Goal: Navigation & Orientation: Find specific page/section

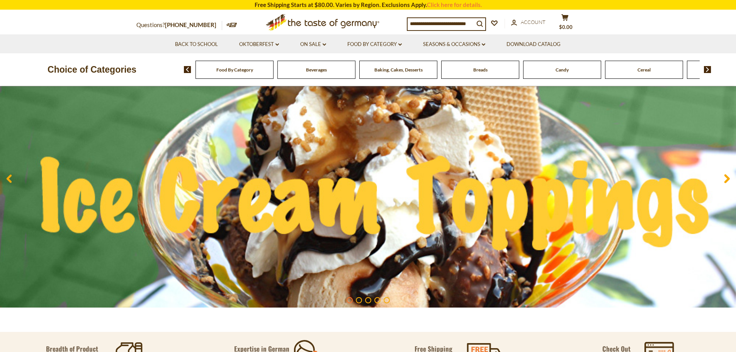
scroll to position [39, 0]
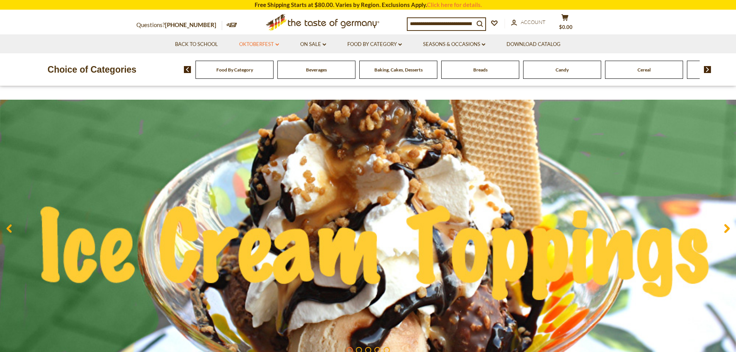
click at [265, 48] on link "Oktoberfest dropdown_arrow" at bounding box center [259, 44] width 40 height 9
click at [260, 64] on link "All Oktoberfest" at bounding box center [255, 64] width 40 height 7
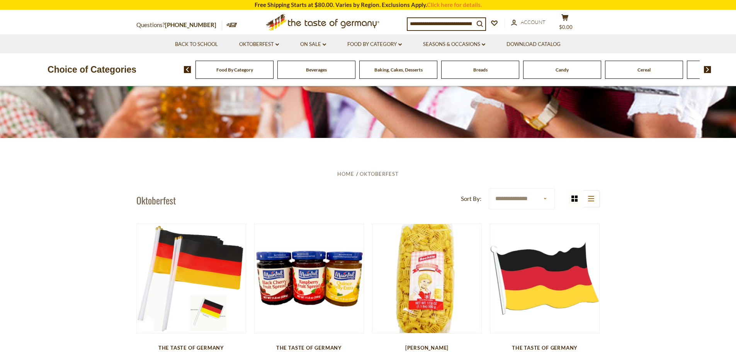
scroll to position [155, 0]
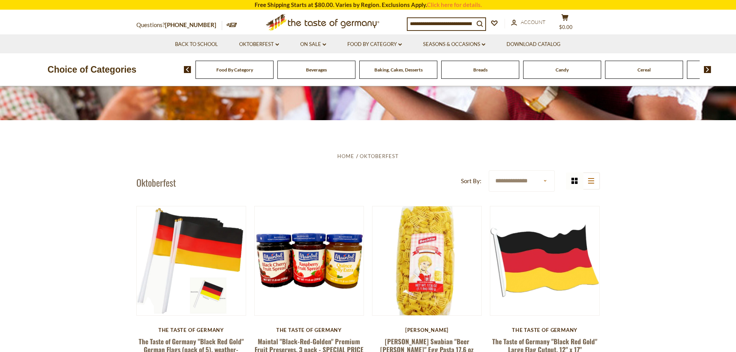
drag, startPoint x: 100, startPoint y: 322, endPoint x: 95, endPoint y: 320, distance: 5.9
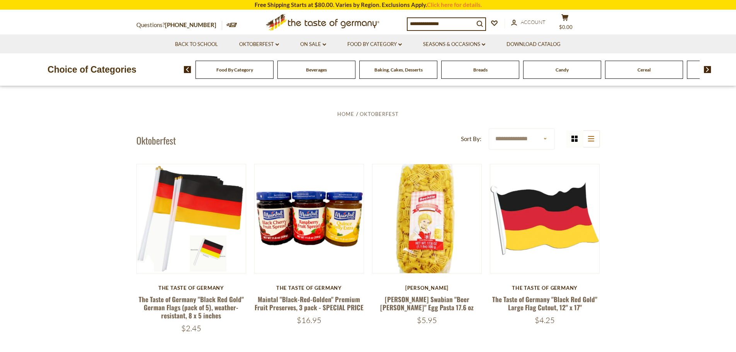
scroll to position [271, 0]
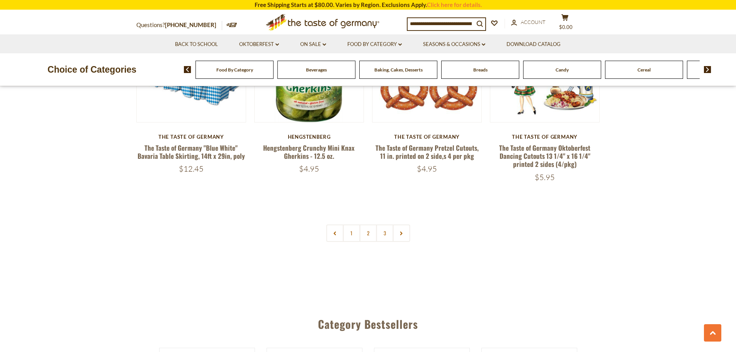
scroll to position [1894, 0]
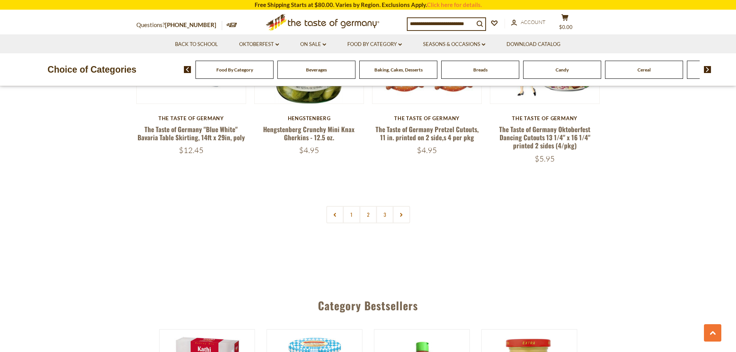
click at [364, 212] on link "2" at bounding box center [368, 214] width 17 height 17
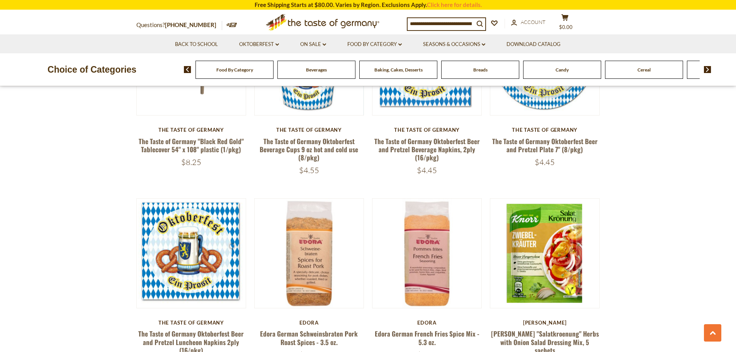
scroll to position [325, 0]
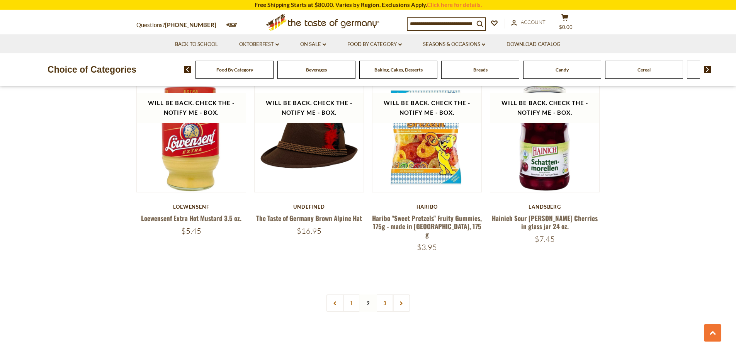
scroll to position [1833, 0]
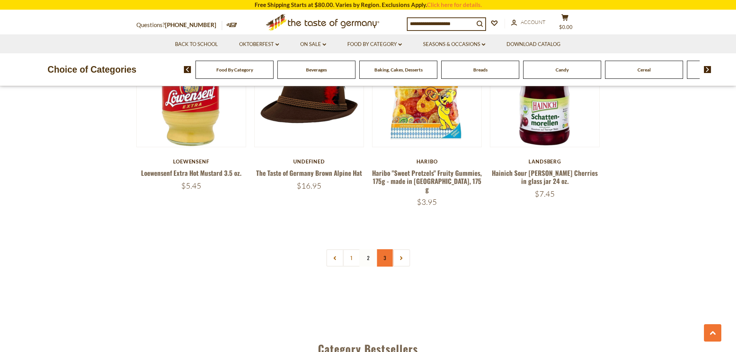
click at [381, 253] on link "3" at bounding box center [384, 257] width 17 height 17
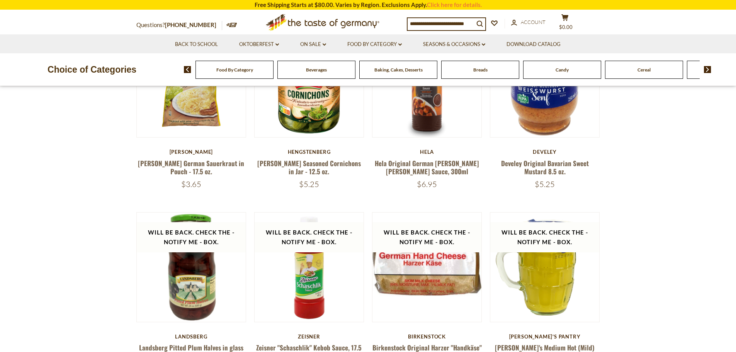
scroll to position [325, 0]
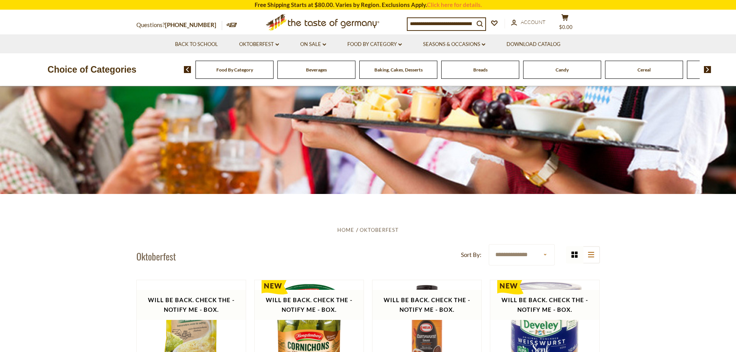
scroll to position [0, 0]
